Goal: Information Seeking & Learning: Learn about a topic

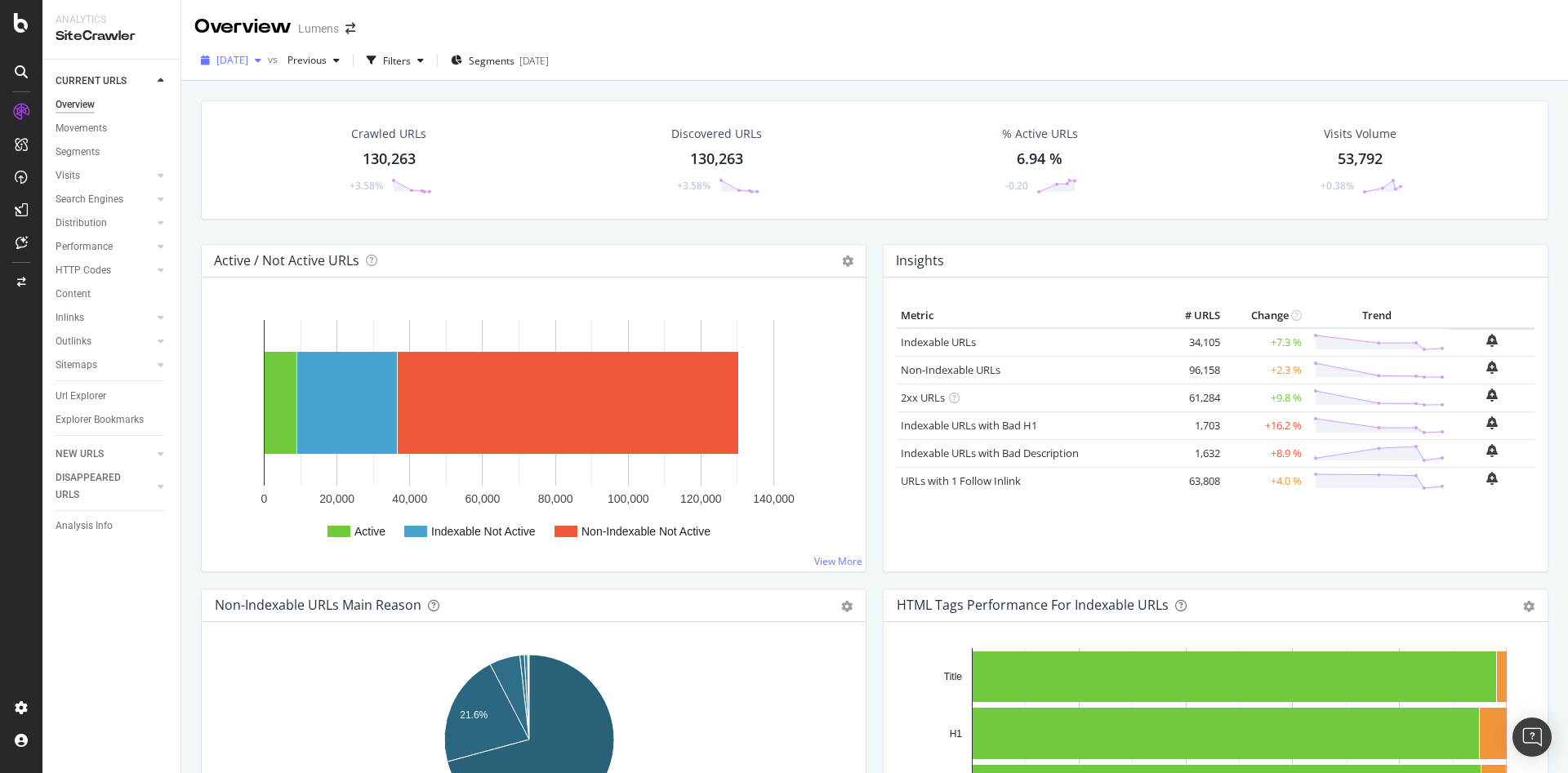
click at [268, 62] on div "button" at bounding box center [258, 60] width 20 height 10
click at [288, 125] on div "2025 Oct. 3rd" at bounding box center [261, 119] width 87 height 14
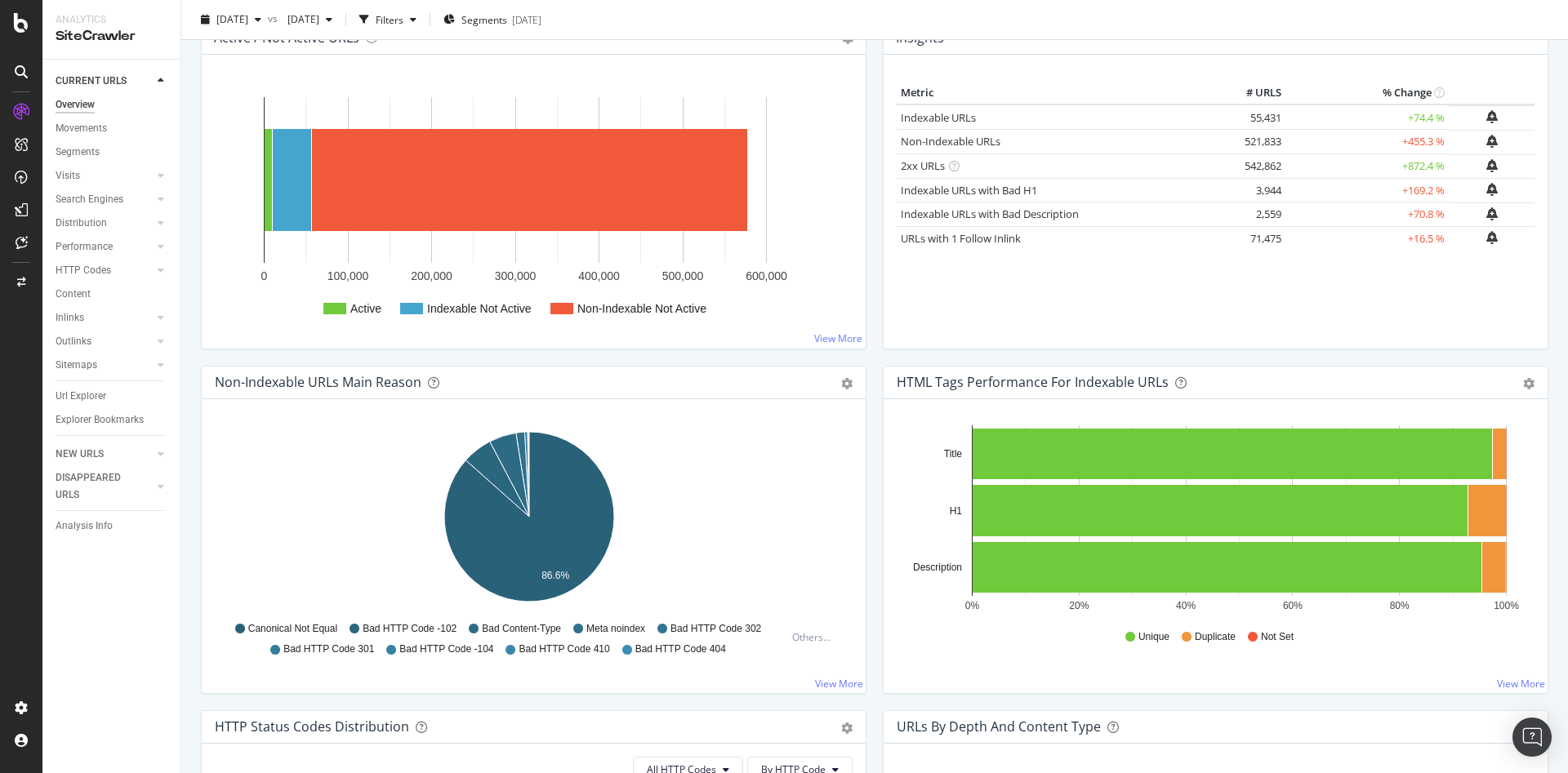
scroll to position [224, 0]
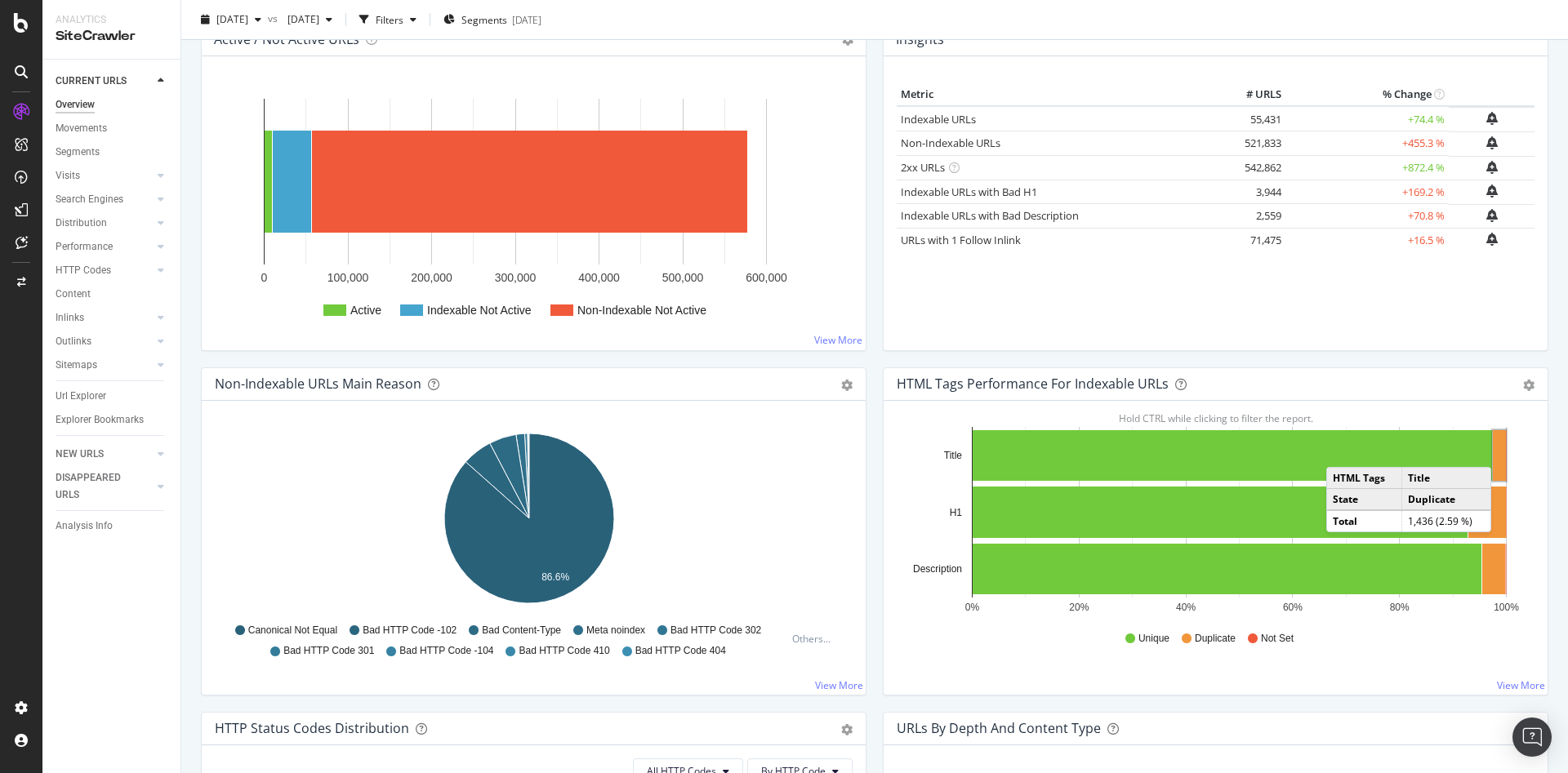
click at [1493, 451] on rect "A chart." at bounding box center [1499, 455] width 13 height 50
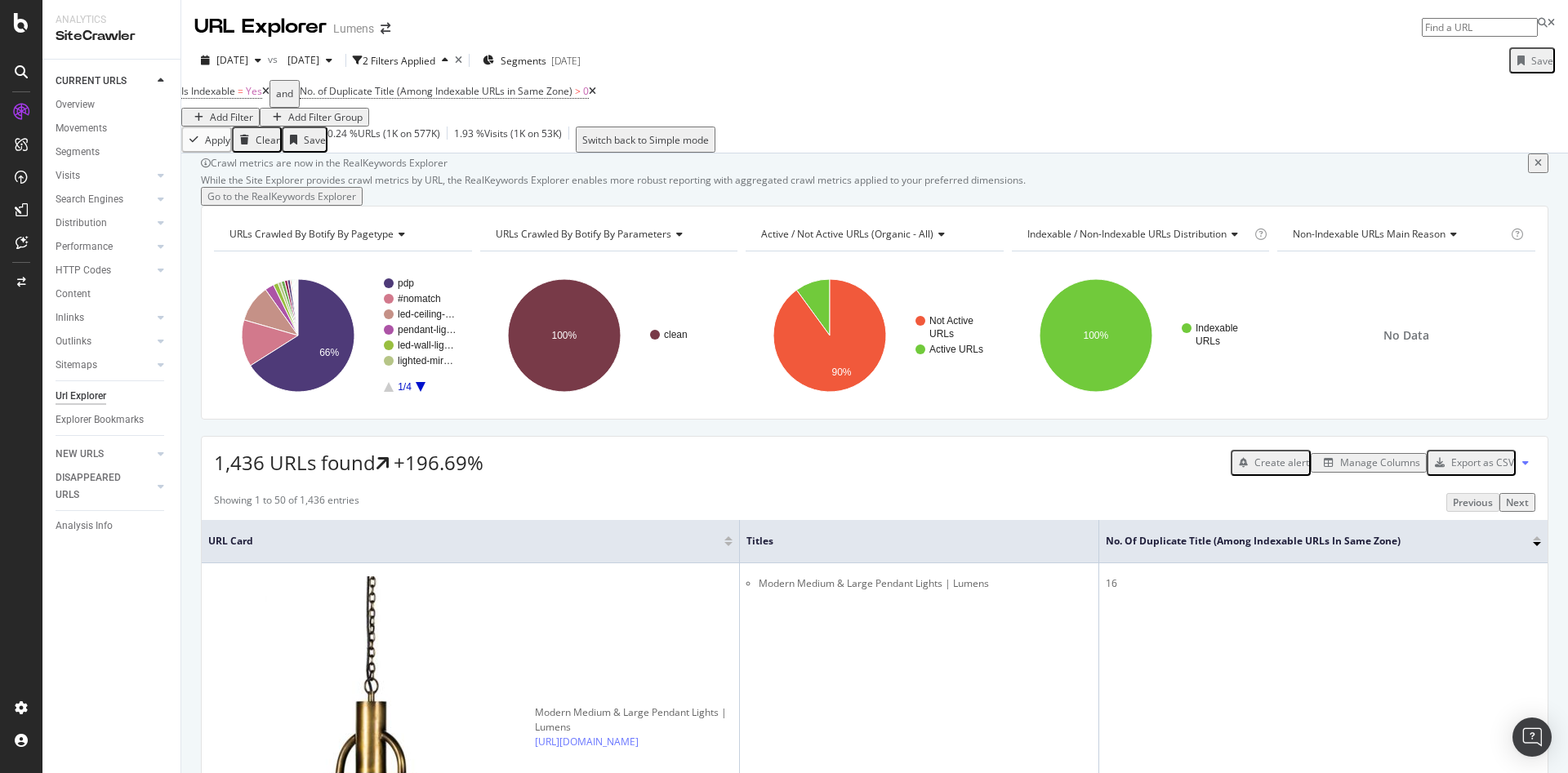
click at [1340, 470] on div "Manage Columns" at bounding box center [1379, 461] width 80 height 13
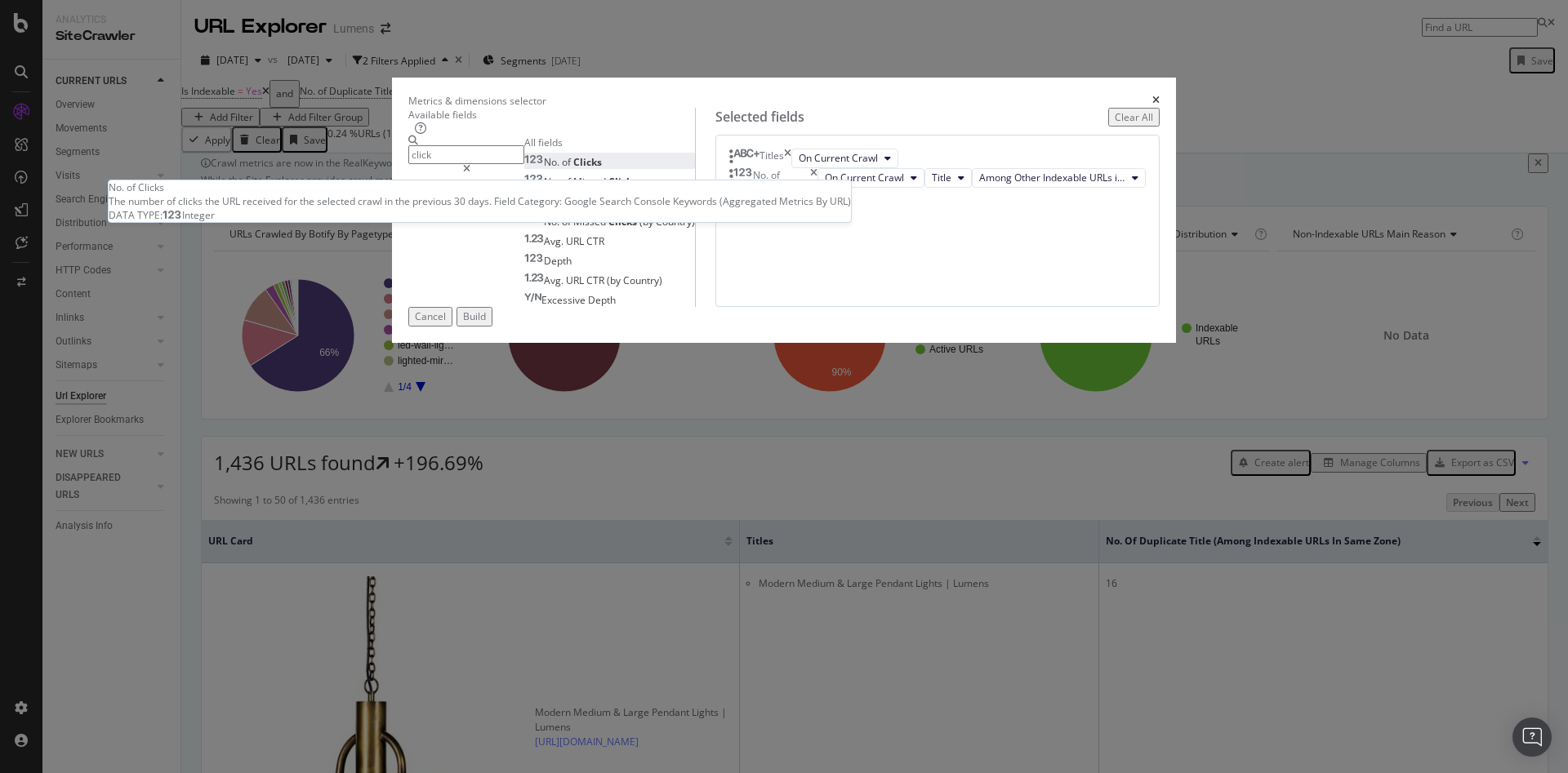
type input "click"
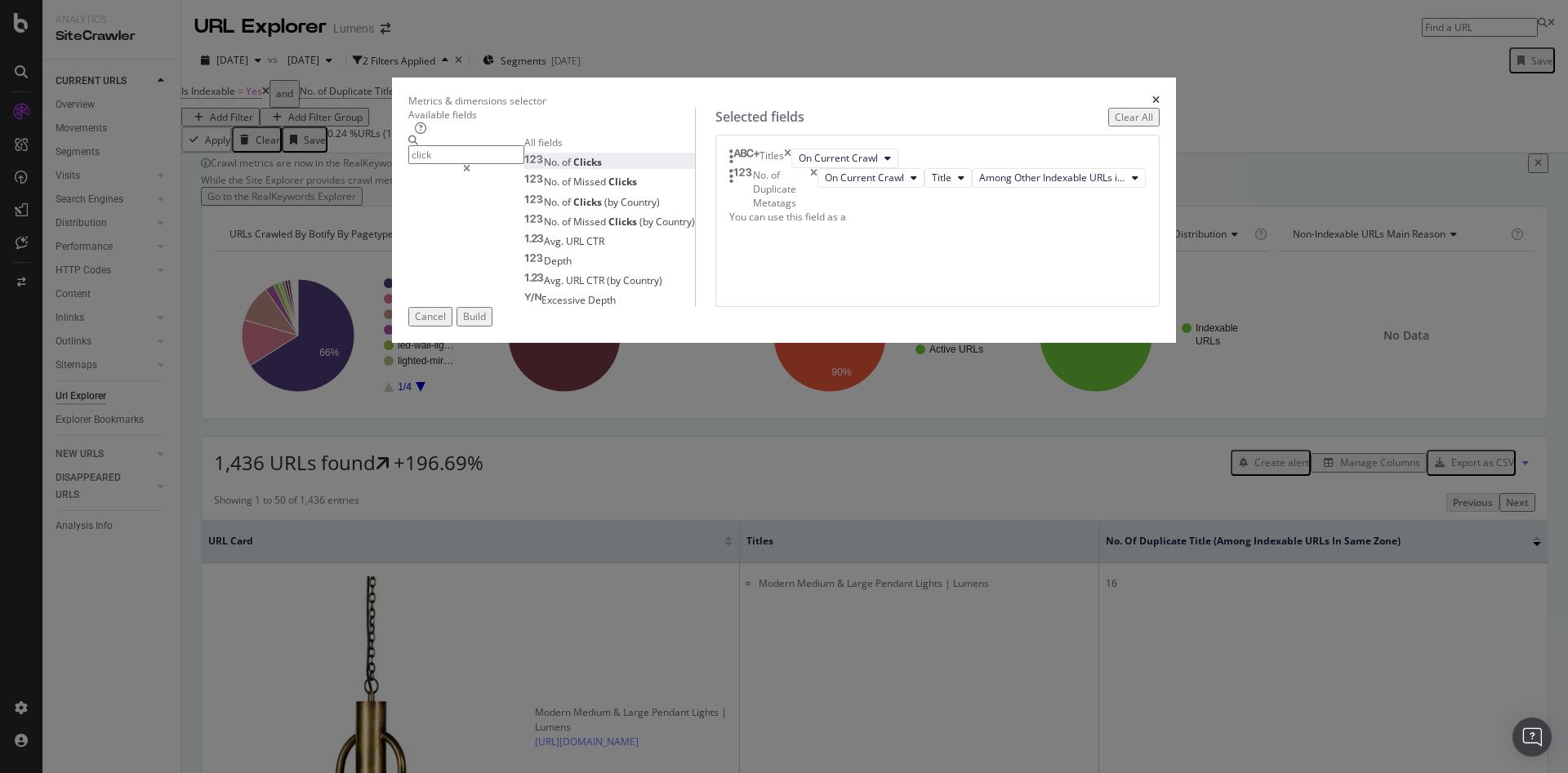
click at [573, 169] on span "Clicks" at bounding box center [587, 162] width 29 height 13
click at [486, 323] on div "Build" at bounding box center [474, 316] width 22 height 13
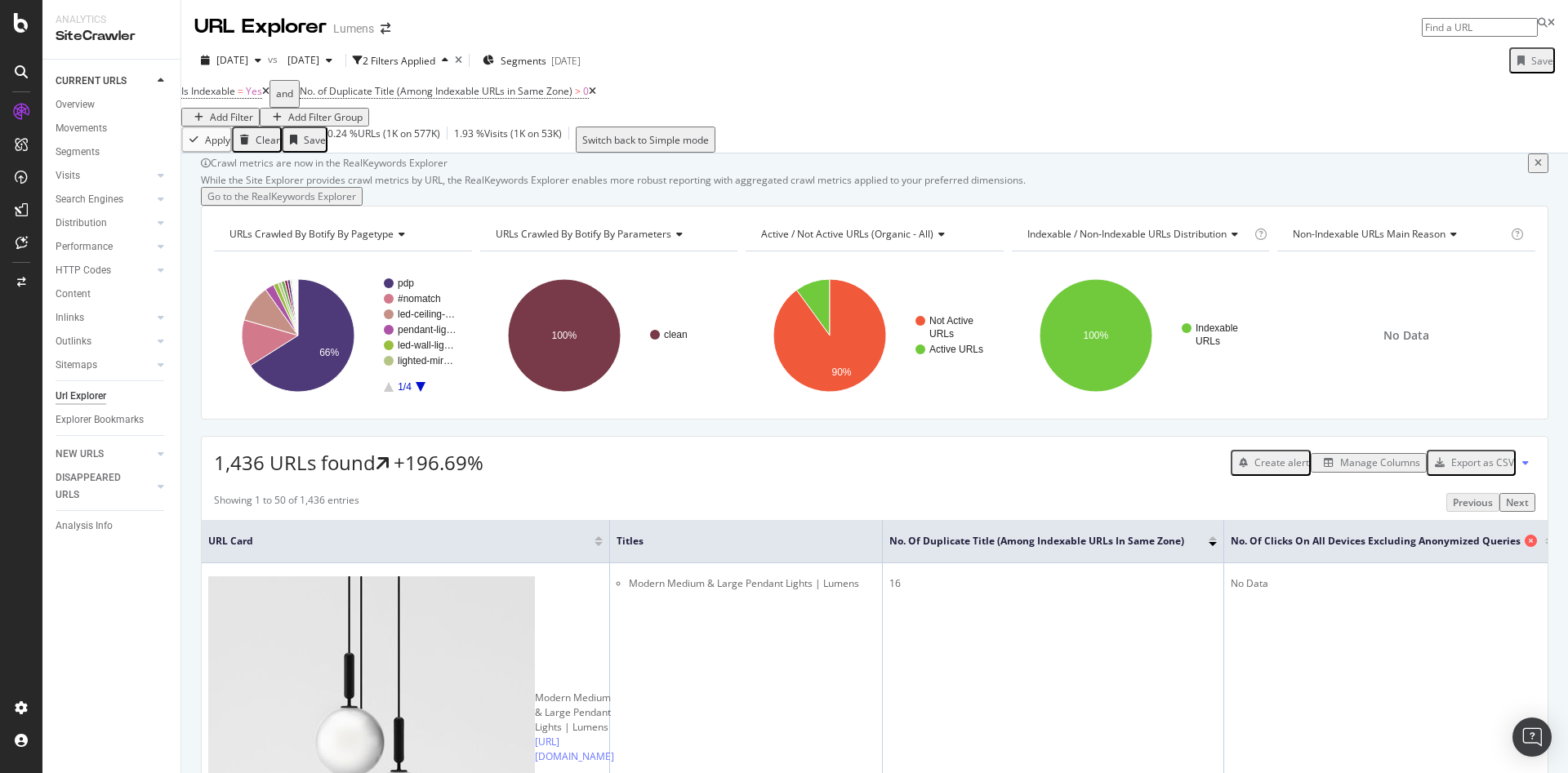
click at [1371, 549] on span "No. of Clicks On All Devices excluding anonymized queries" at bounding box center [1375, 541] width 290 height 14
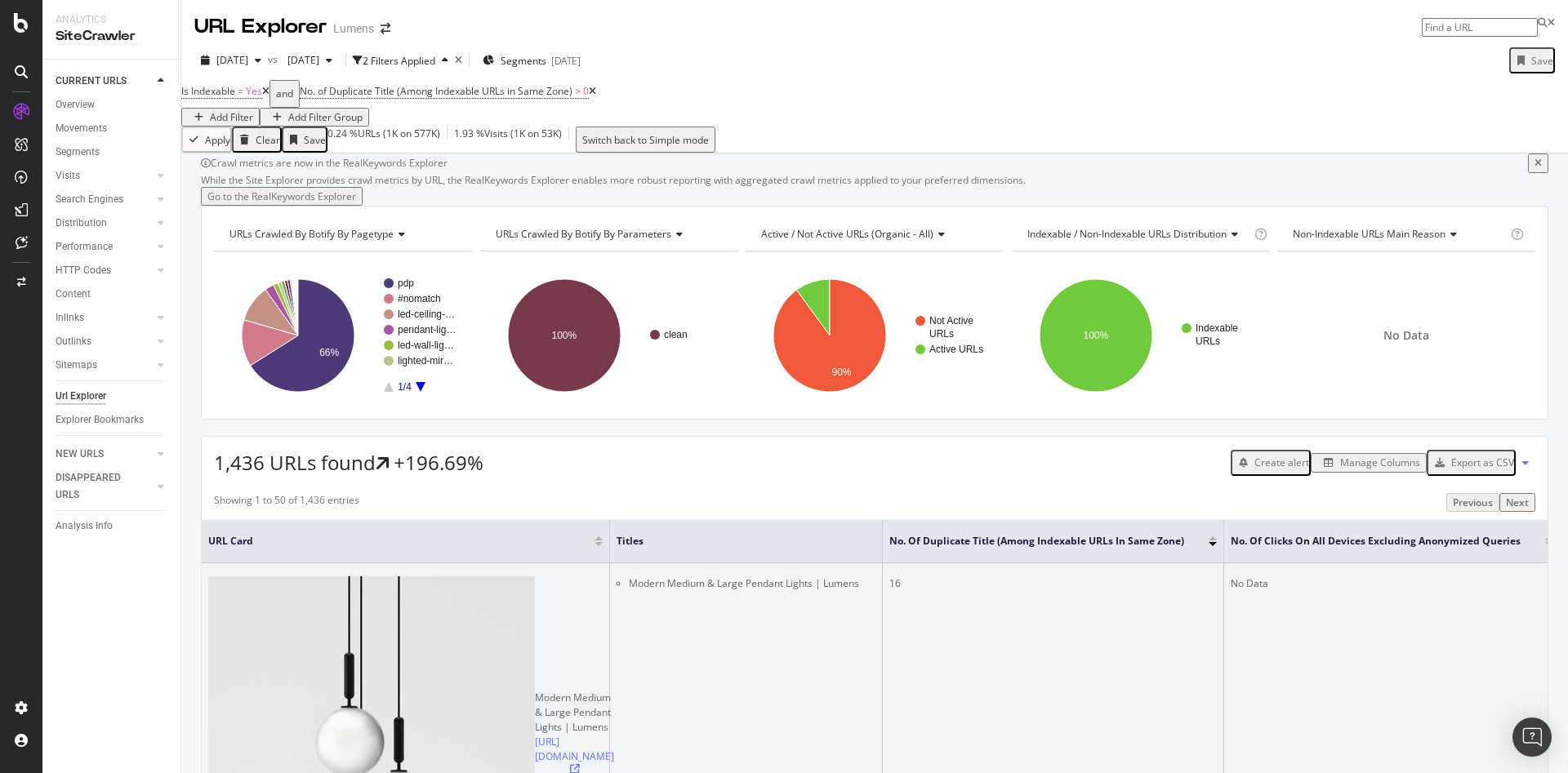
click at [570, 764] on icon at bounding box center [575, 769] width 10 height 10
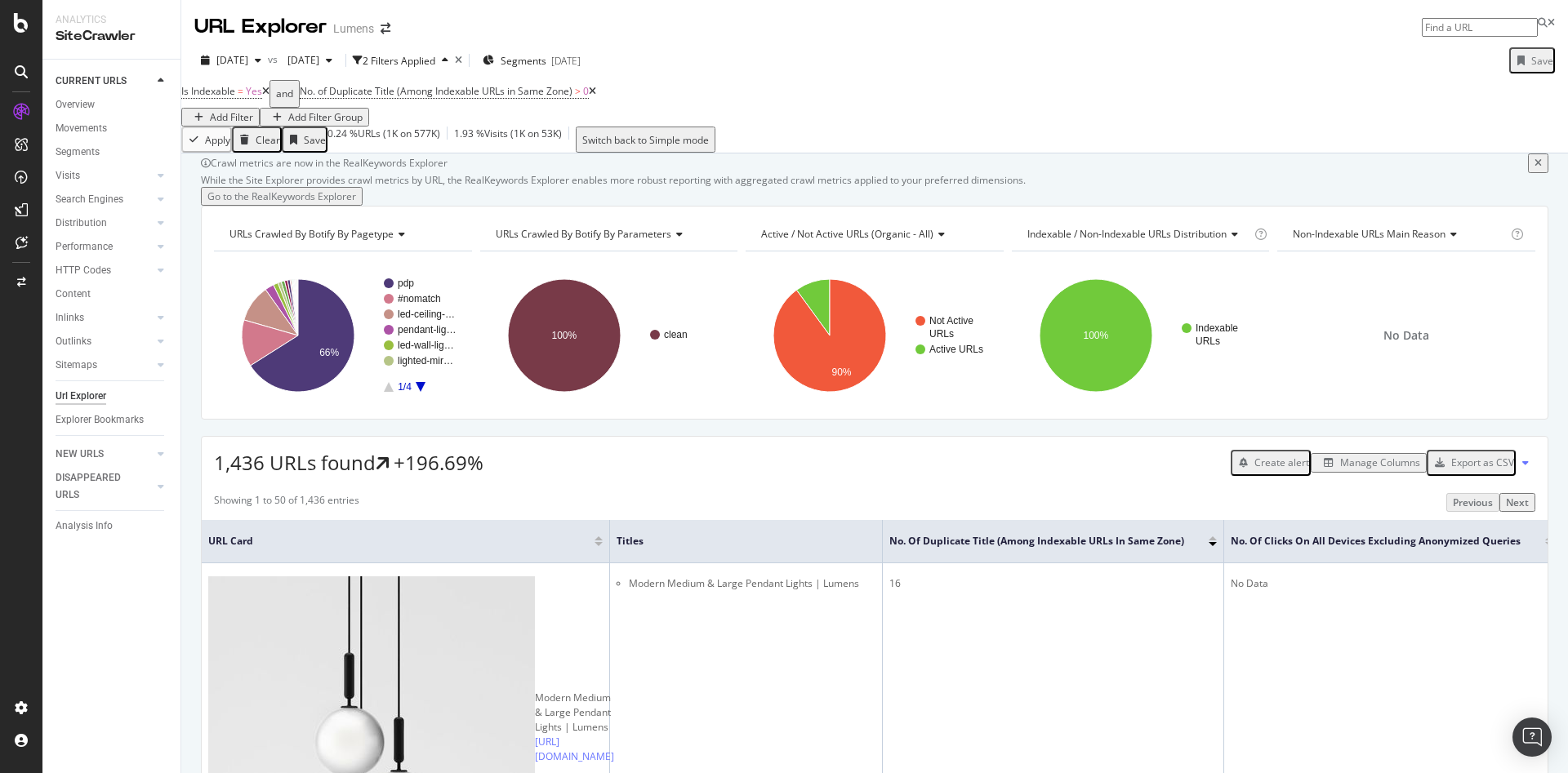
scroll to position [37, 0]
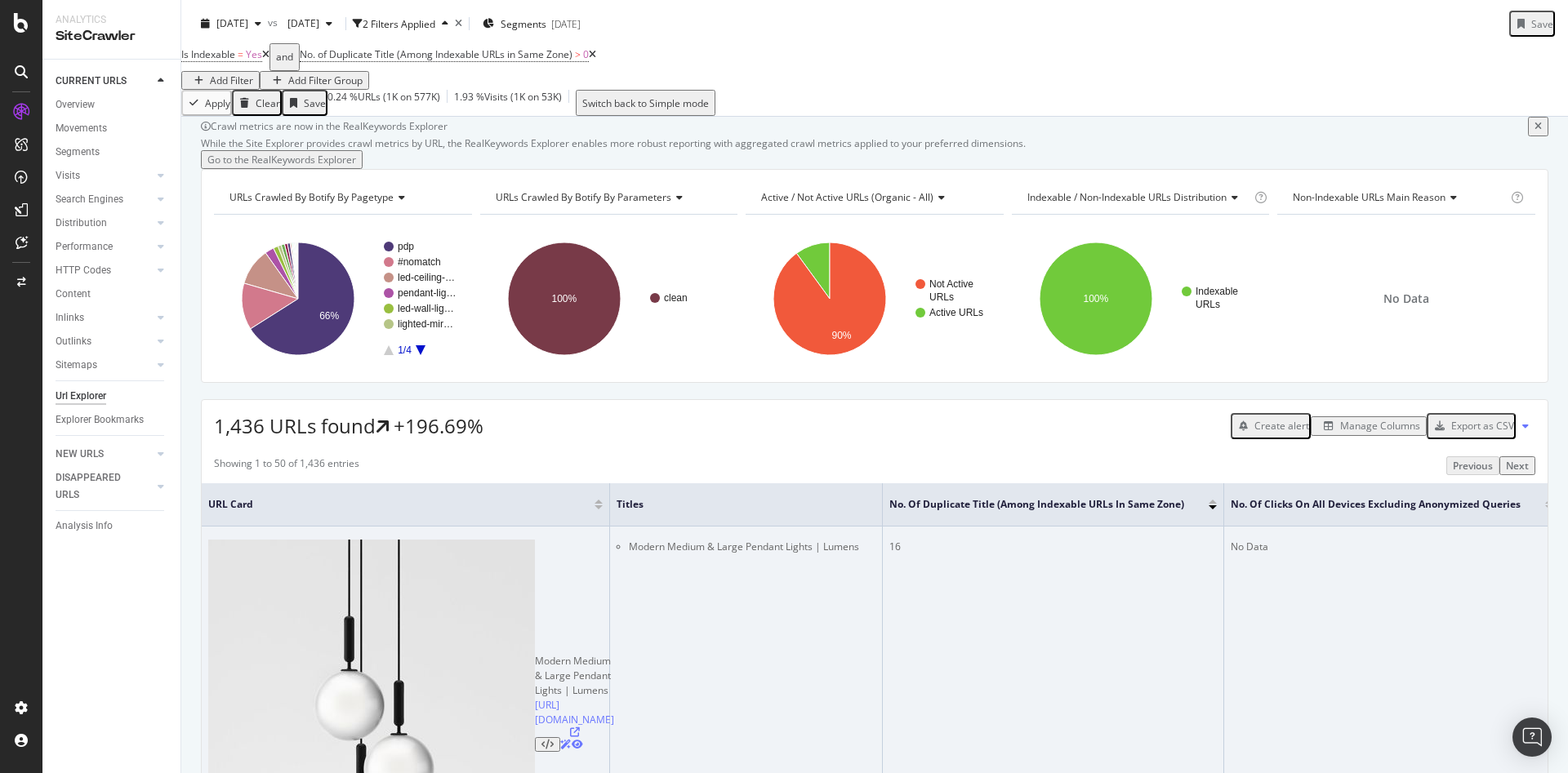
click at [535, 698] on div "https://www.lumens.com/medium-and-large-pendants/cluster/" at bounding box center [575, 725] width 79 height 54
click at [570, 727] on icon at bounding box center [575, 732] width 10 height 10
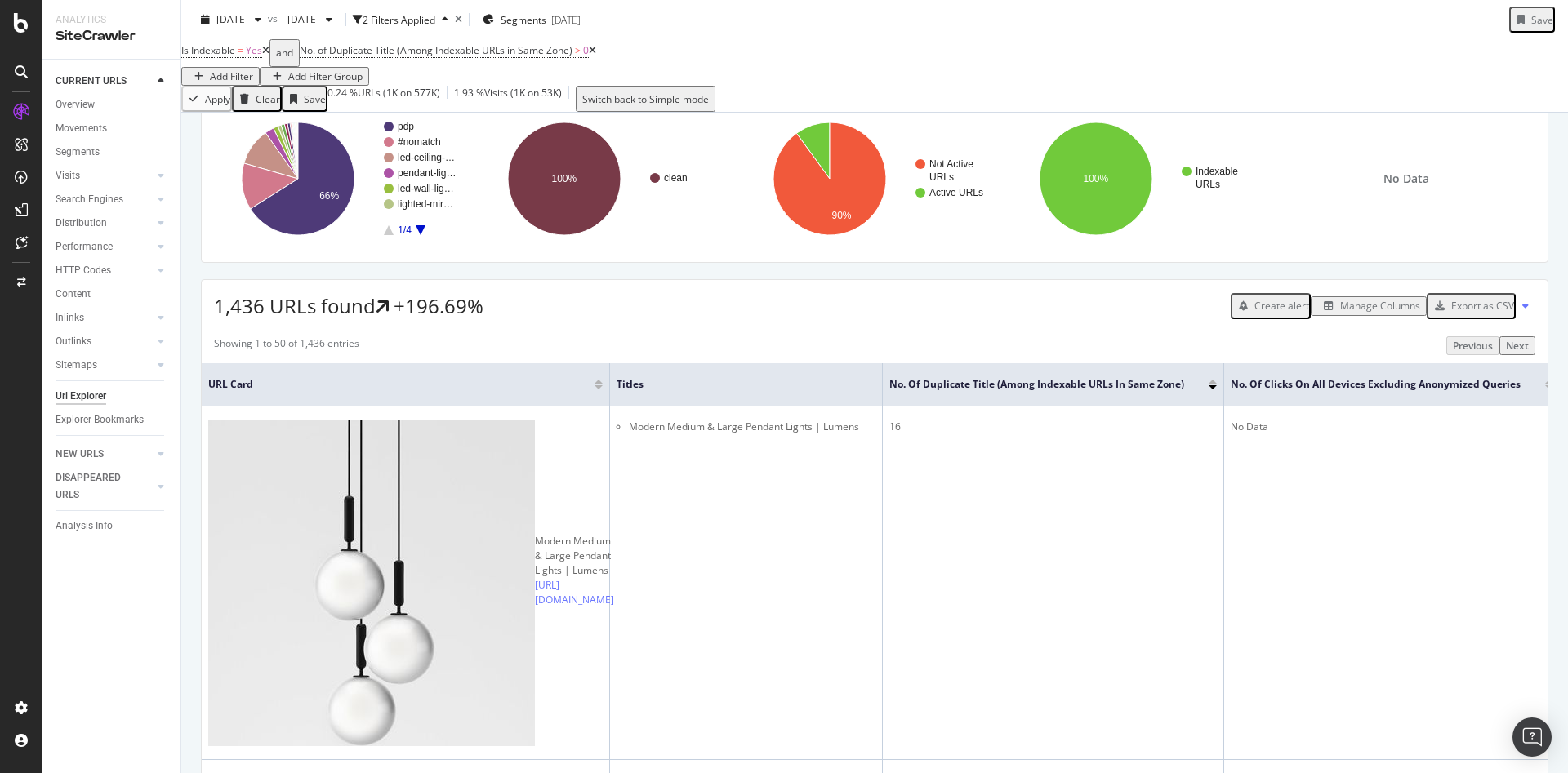
scroll to position [279, 0]
